Goal: Task Accomplishment & Management: Use online tool/utility

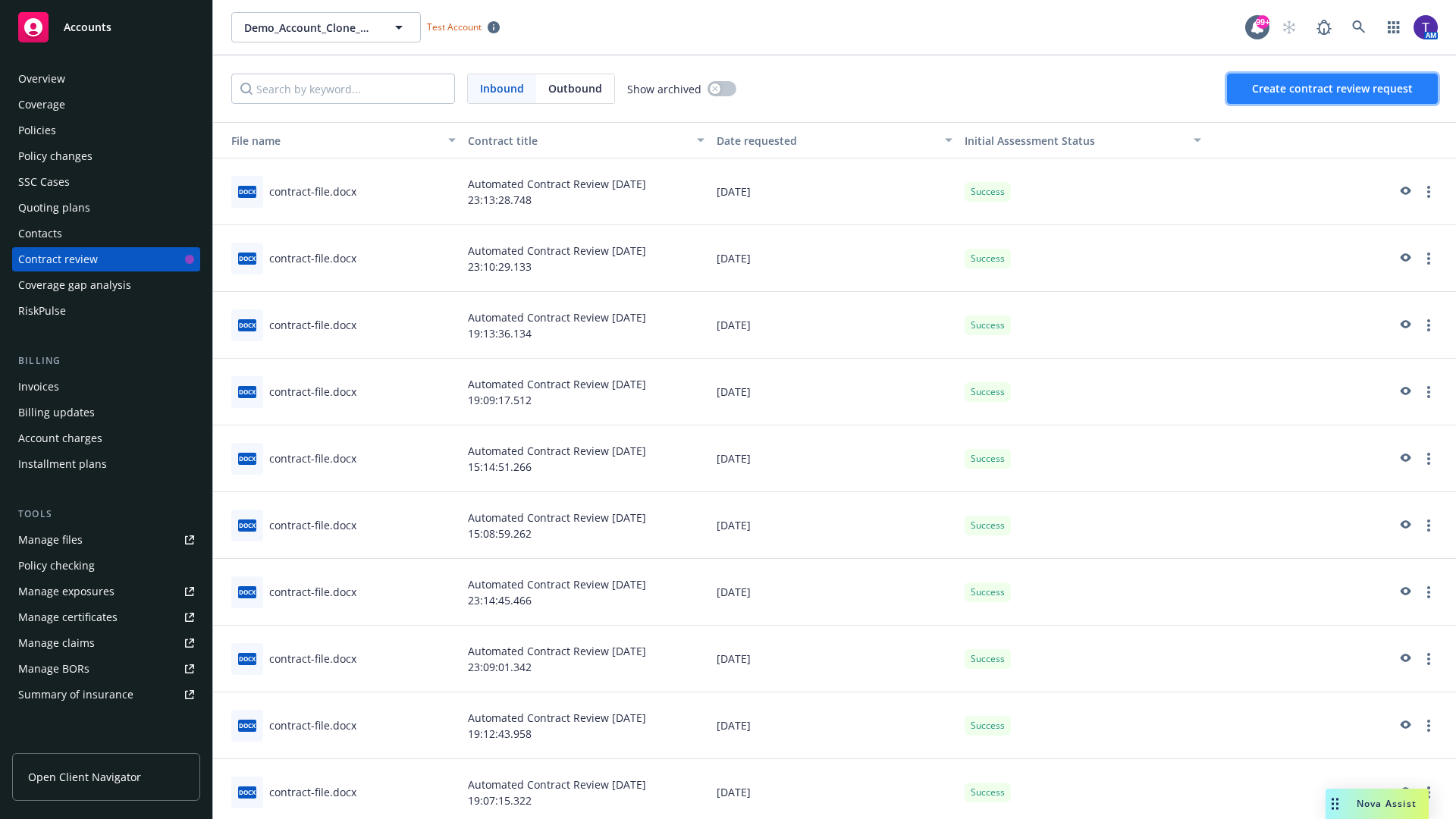
click at [1333, 88] on span "Create contract review request" at bounding box center [1332, 88] width 161 height 14
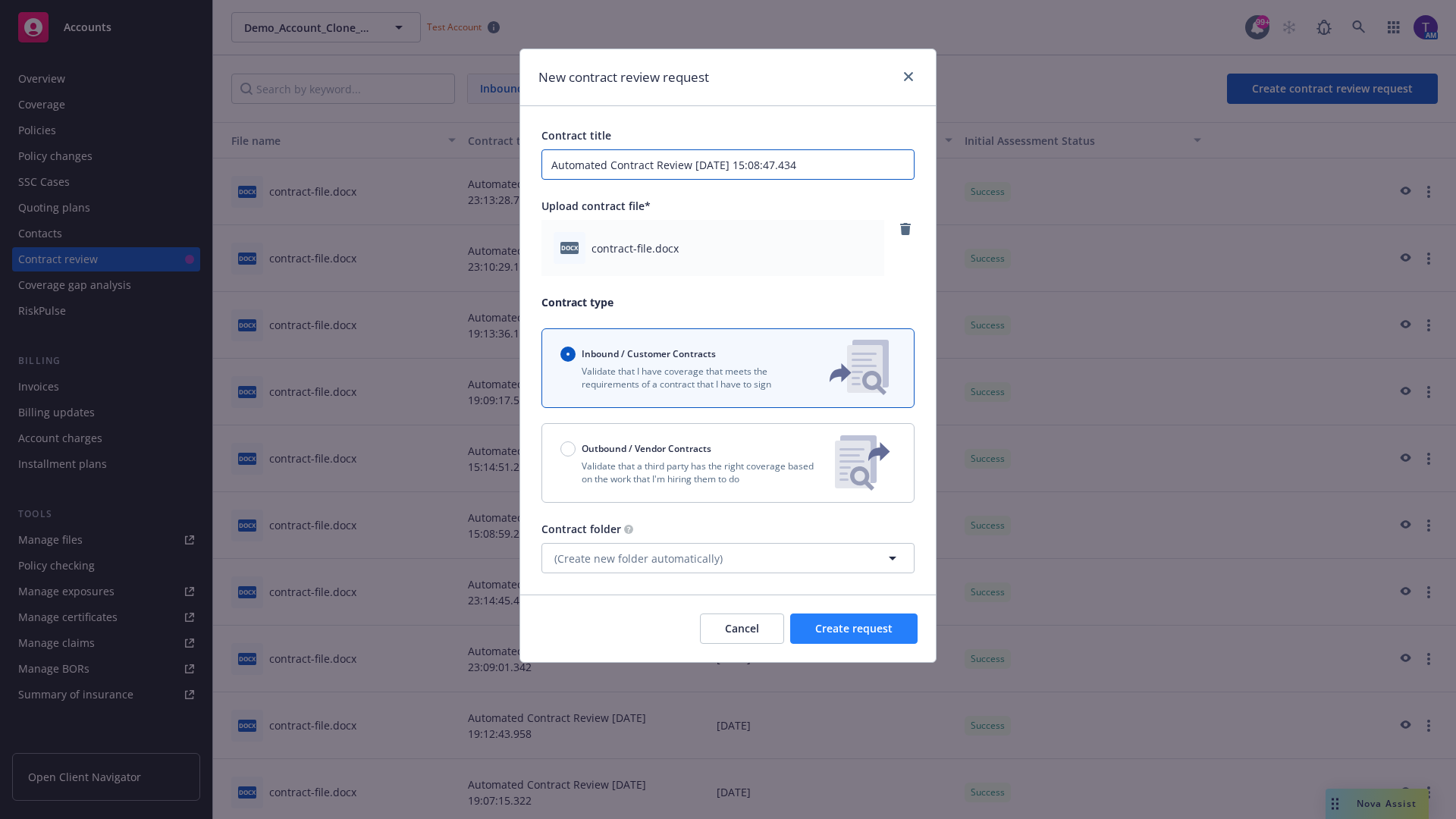
type input "Automated Contract Review [DATE] 15:08:47.434"
click at [854, 629] on span "Create request" at bounding box center [853, 629] width 77 height 14
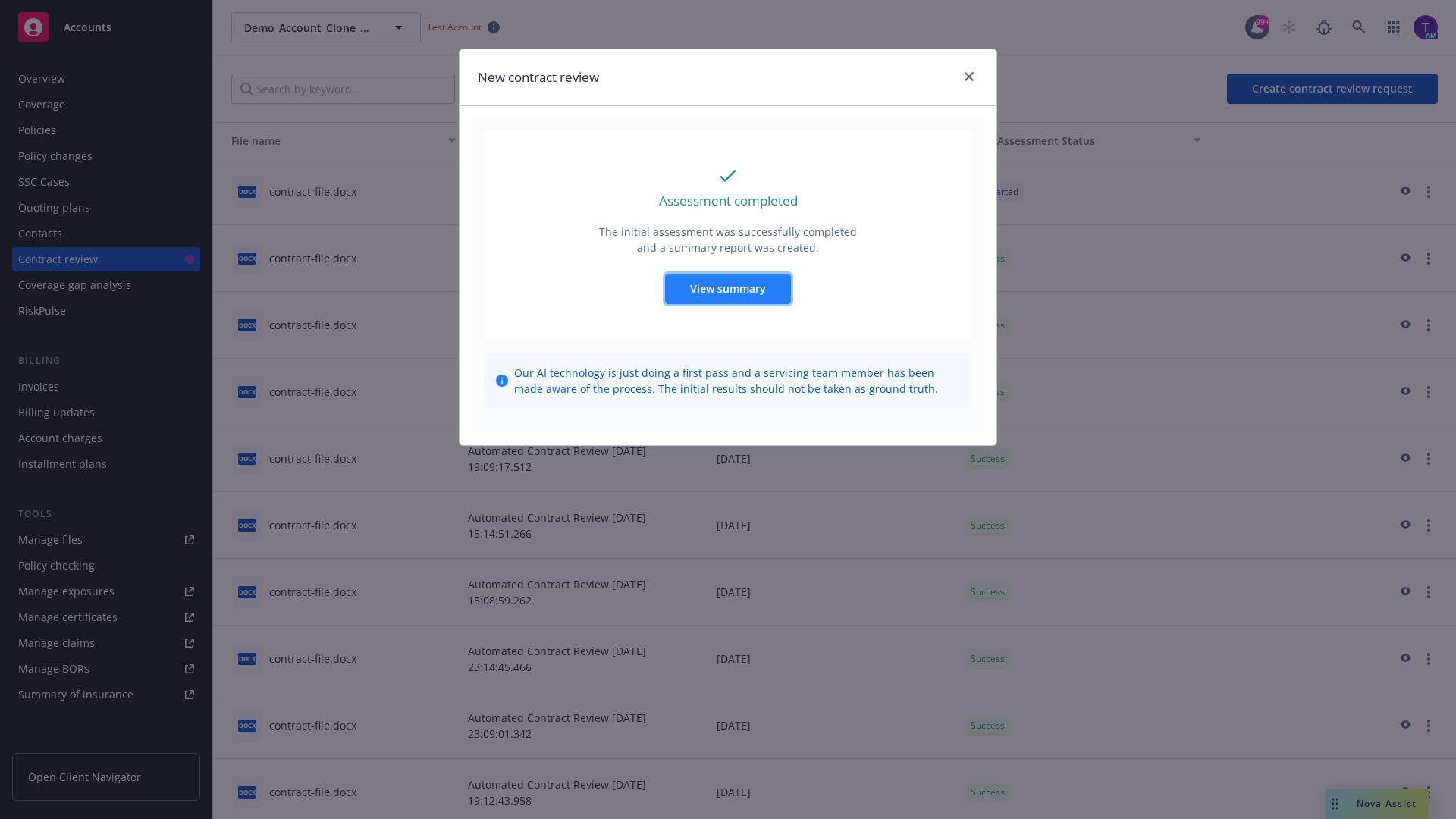
click at [727, 288] on span "View summary" at bounding box center [727, 288] width 76 height 14
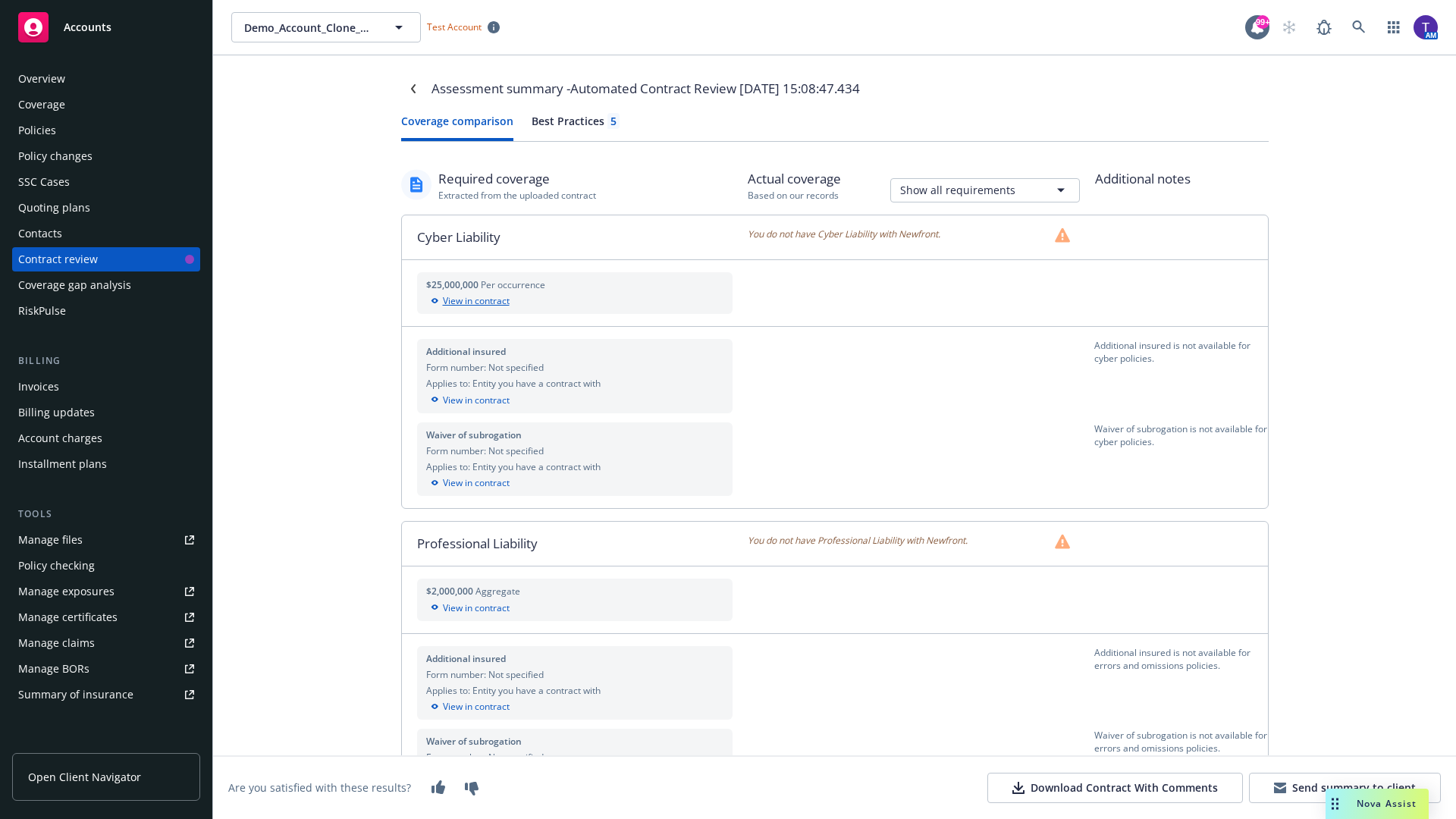
click at [574, 301] on div "View in contract" at bounding box center [575, 300] width 298 height 14
